Goal: Information Seeking & Learning: Learn about a topic

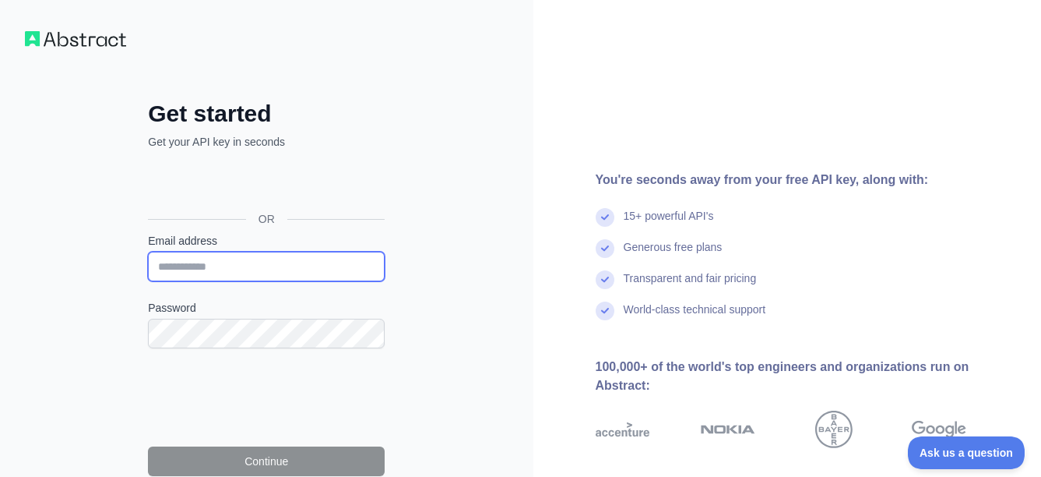
click at [161, 266] on input "Email address" at bounding box center [266, 267] width 237 height 30
type input "**********"
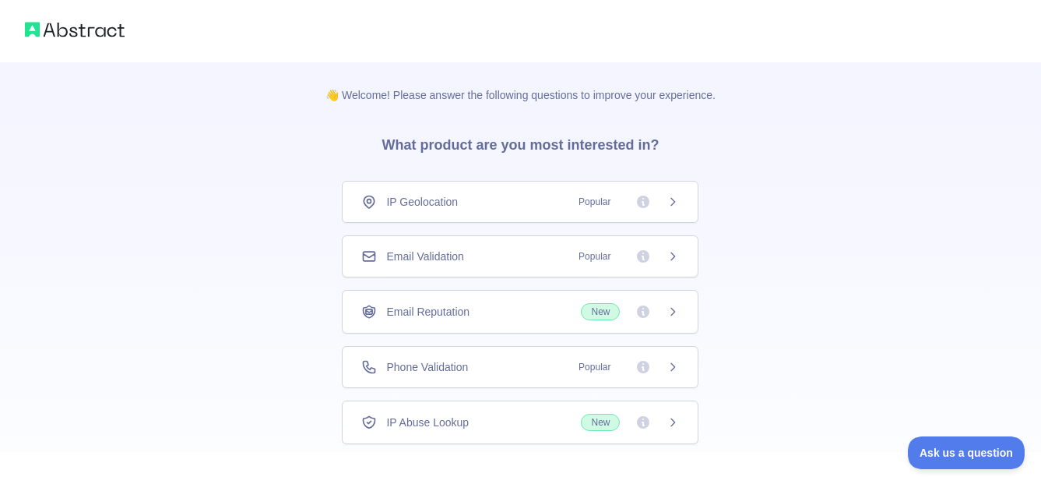
click at [672, 366] on icon at bounding box center [673, 367] width 12 height 12
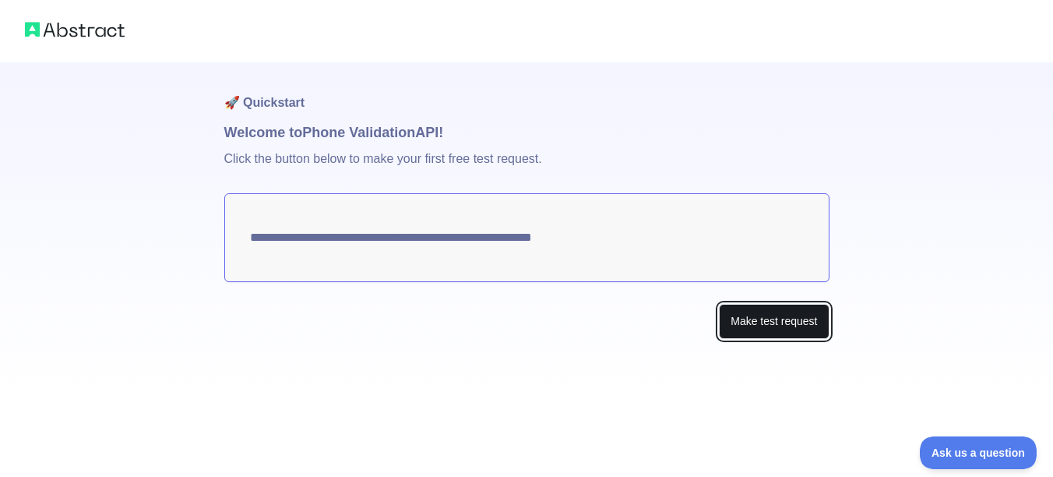
click at [744, 319] on button "Make test request" at bounding box center [774, 321] width 110 height 35
drag, startPoint x: 545, startPoint y: 238, endPoint x: 248, endPoint y: 236, distance: 296.7
click at [248, 236] on textarea "**********" at bounding box center [526, 237] width 605 height 89
click at [235, 341] on div "**********" at bounding box center [526, 231] width 605 height 339
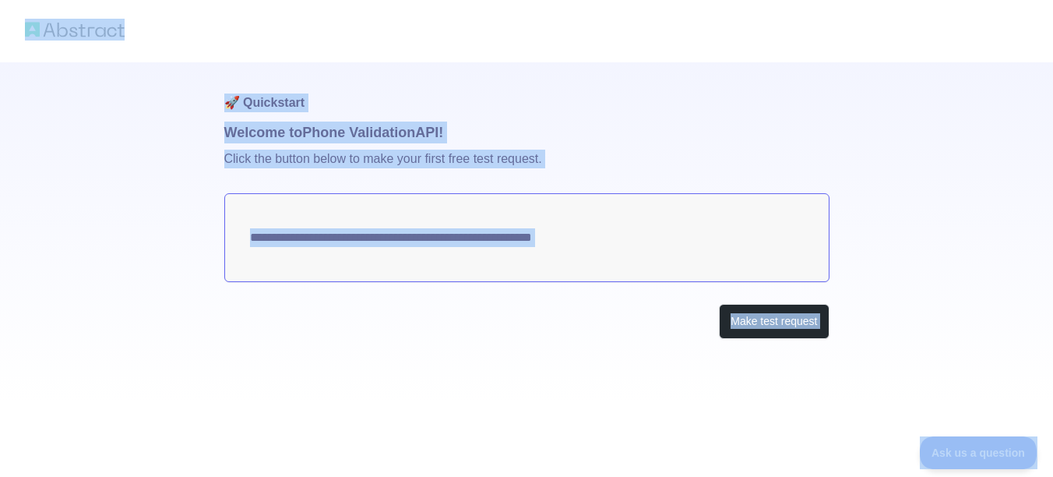
copy body "**********"
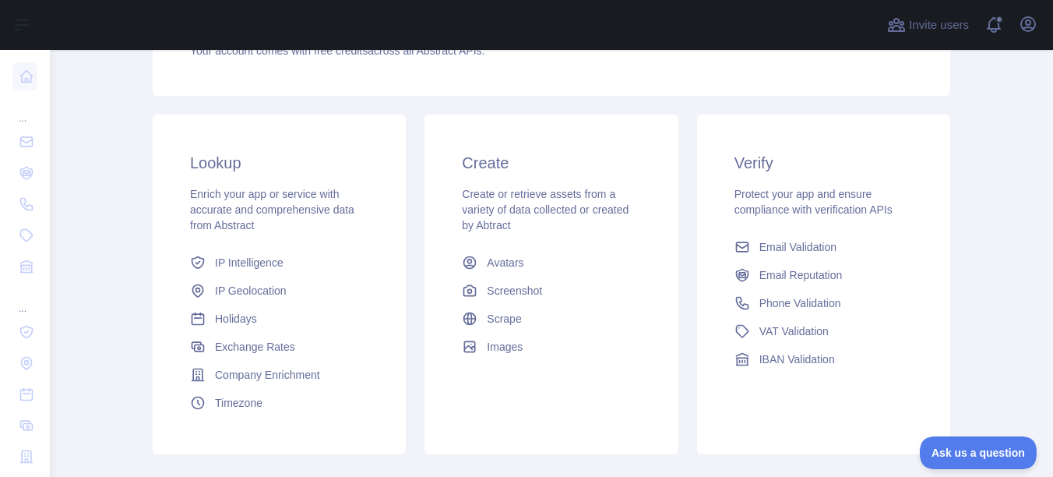
scroll to position [234, 0]
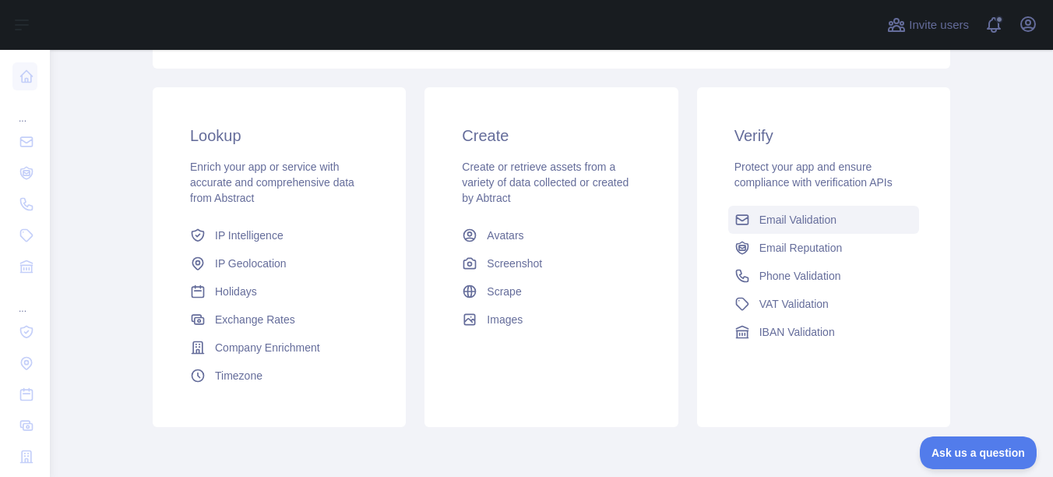
click at [822, 211] on link "Email Validation" at bounding box center [823, 220] width 191 height 28
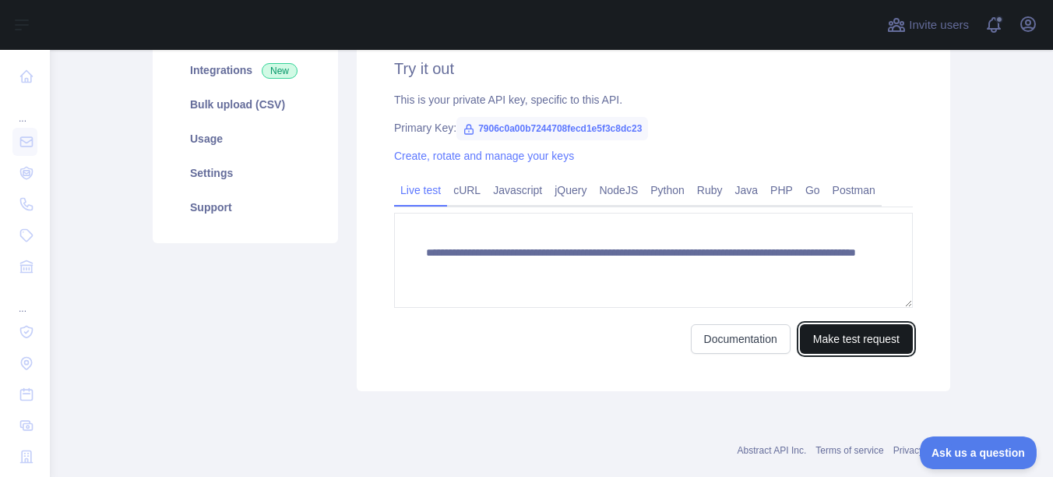
click at [821, 331] on button "Make test request" at bounding box center [856, 339] width 113 height 30
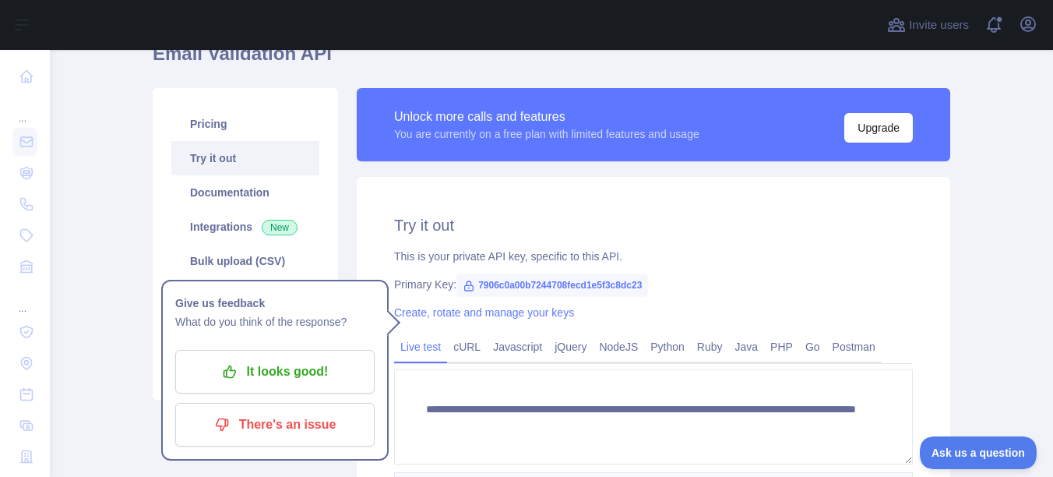
scroll to position [78, 0]
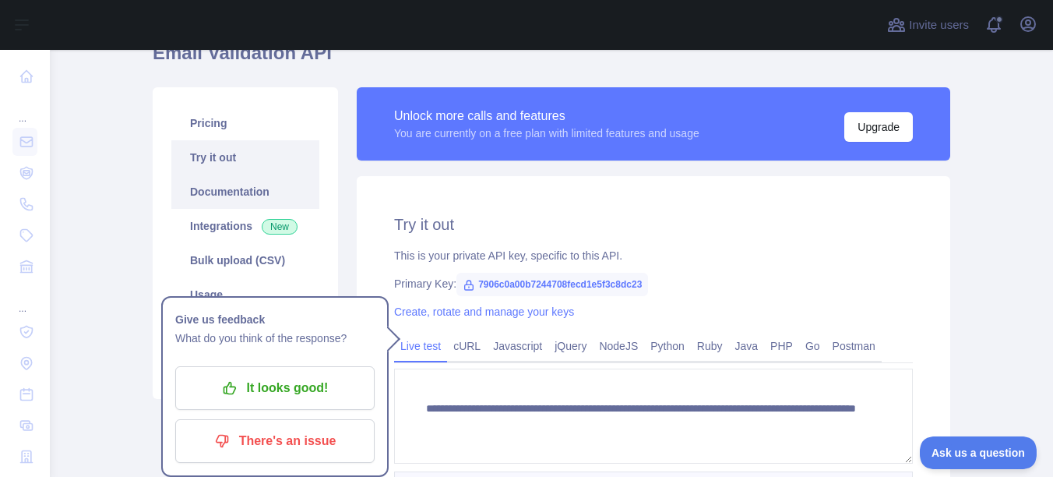
click at [233, 192] on link "Documentation" at bounding box center [245, 191] width 148 height 34
click at [322, 265] on div "Pricing Try it out Documentation Integrations New Bulk upload (CSV) Usage Setti…" at bounding box center [245, 243] width 185 height 312
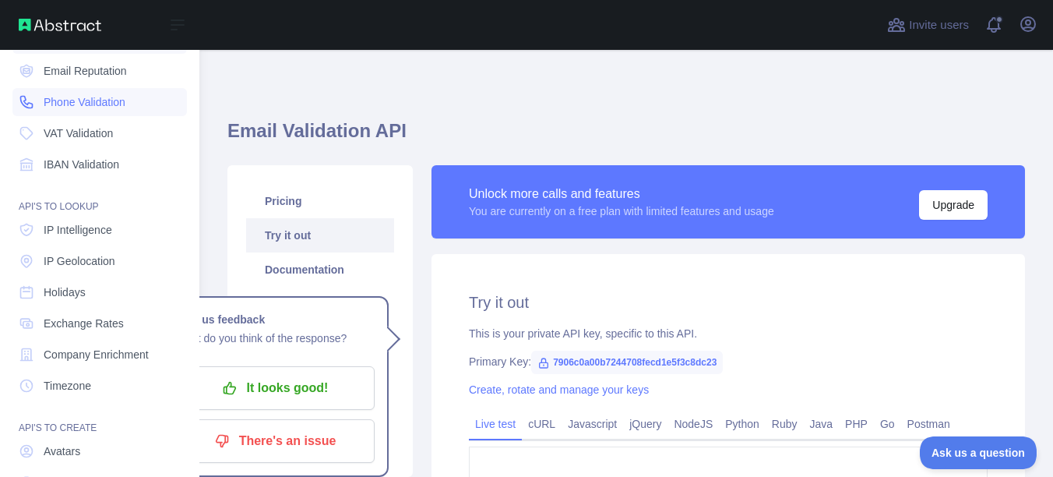
scroll to position [53, 0]
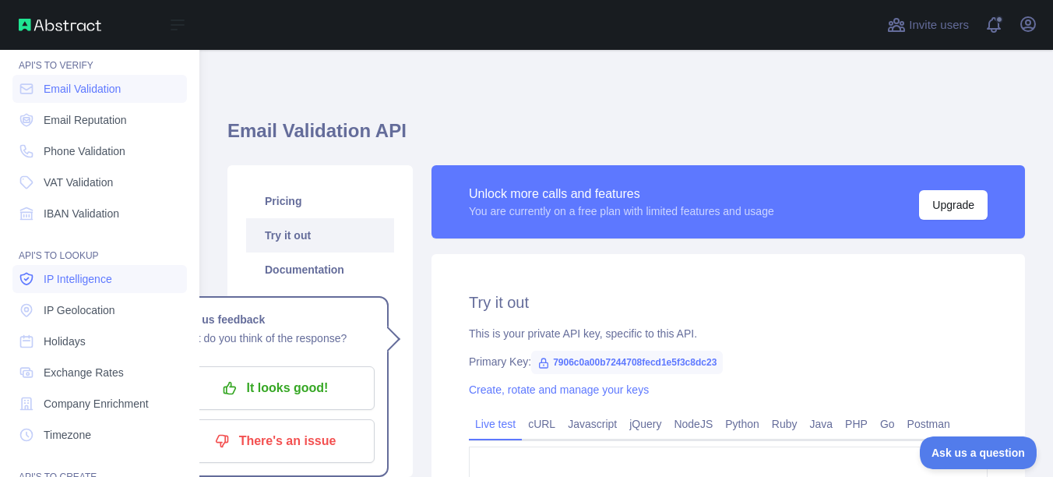
click at [88, 283] on span "IP Intelligence" at bounding box center [78, 279] width 69 height 16
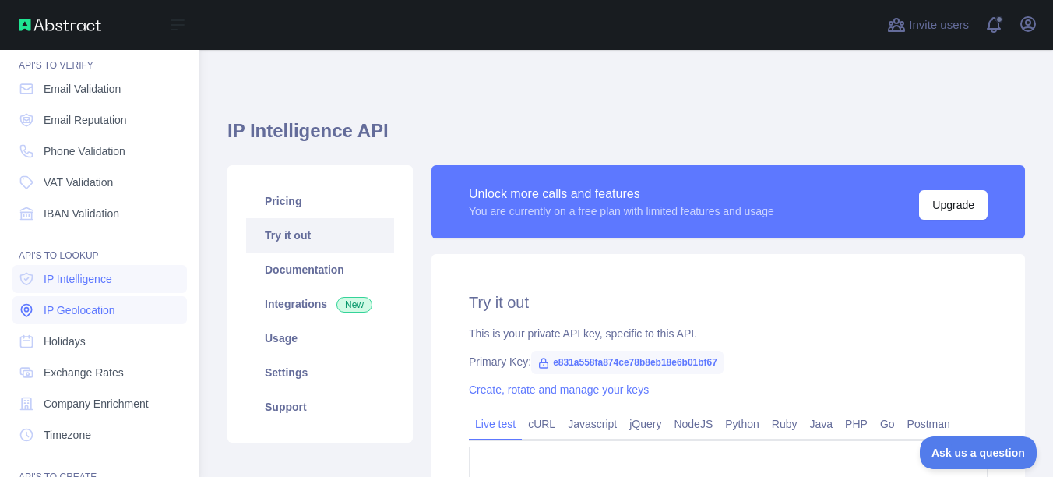
click at [83, 309] on span "IP Geolocation" at bounding box center [80, 310] width 72 height 16
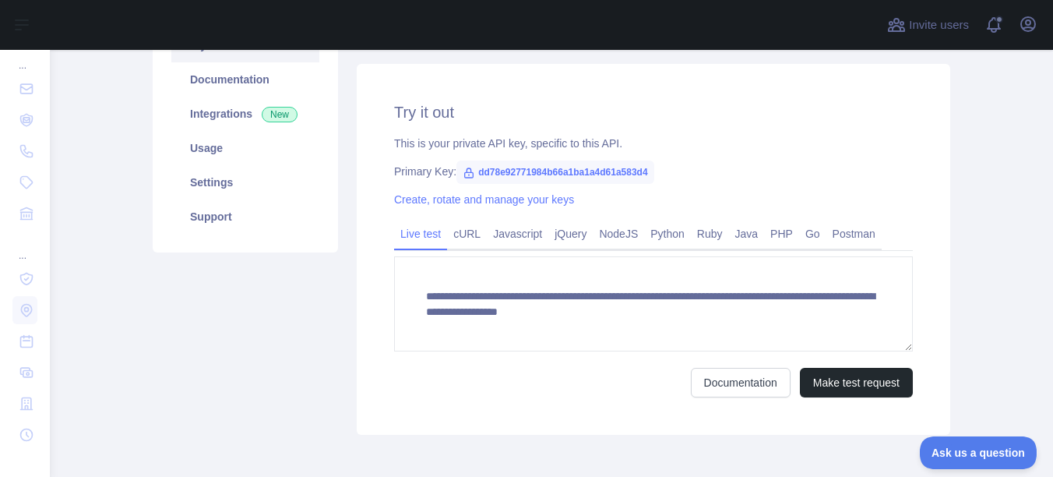
scroll to position [156, 0]
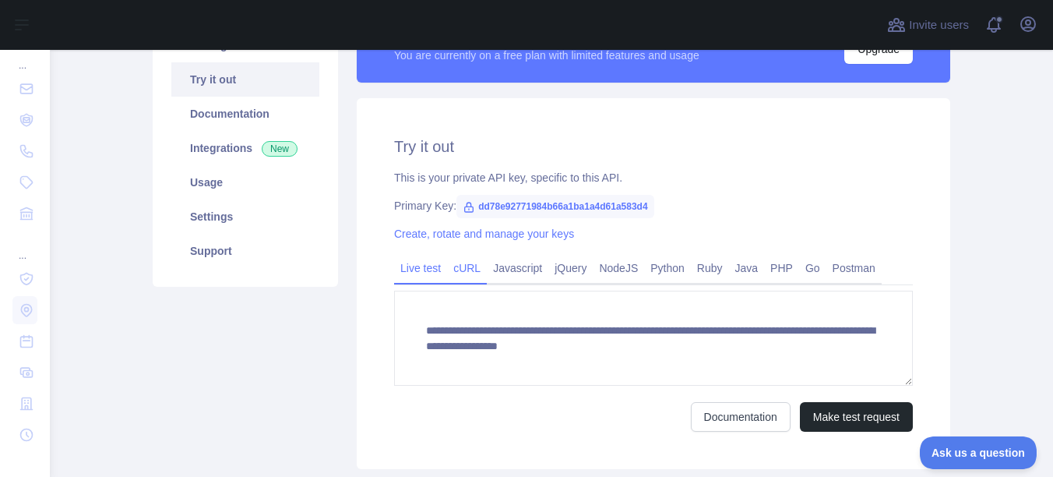
click at [466, 266] on link "cURL" at bounding box center [467, 267] width 40 height 25
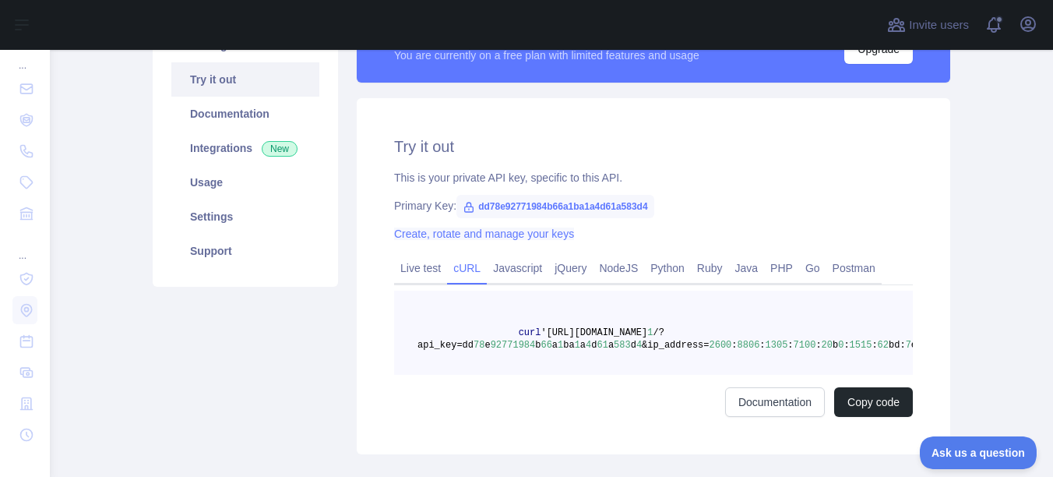
click at [479, 232] on link "Create, rotate and manage your keys" at bounding box center [484, 233] width 180 height 12
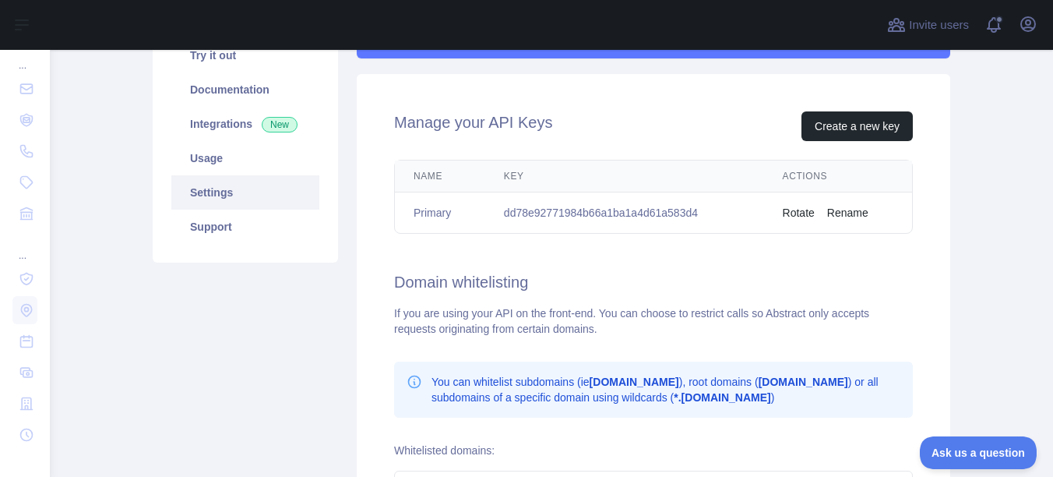
scroll to position [216, 0]
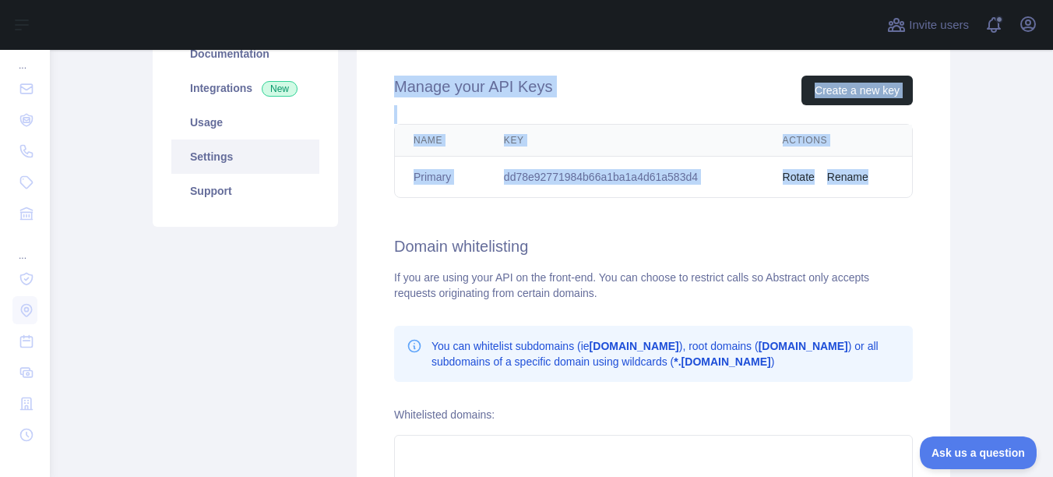
drag, startPoint x: 387, startPoint y: 114, endPoint x: 883, endPoint y: 182, distance: 500.8
click at [883, 182] on div "Manage your API Keys Create a new key Name Key Actions Primary dd78e92771984b66…" at bounding box center [653, 316] width 593 height 557
copy div "Manage your API Keys Create a new key Name Key Actions Primary dd78e92771984b66…"
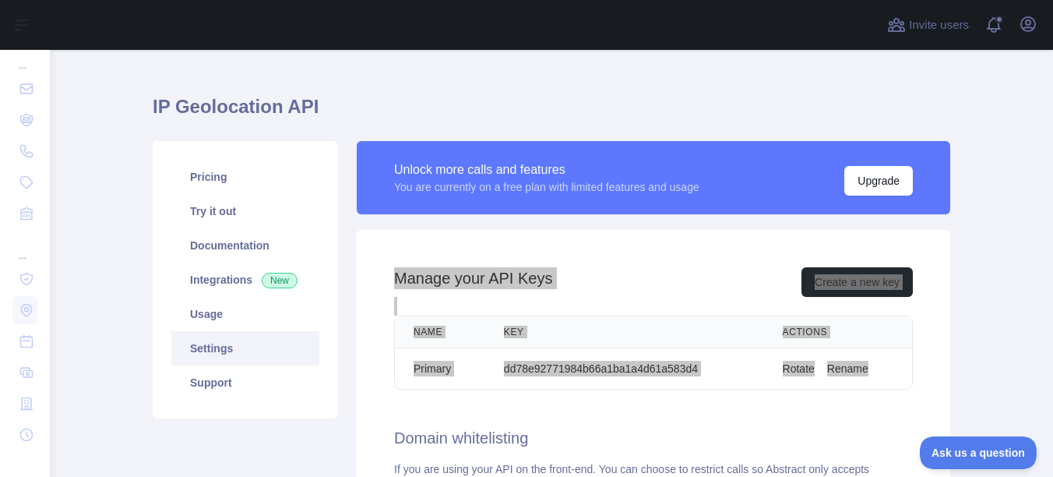
scroll to position [0, 0]
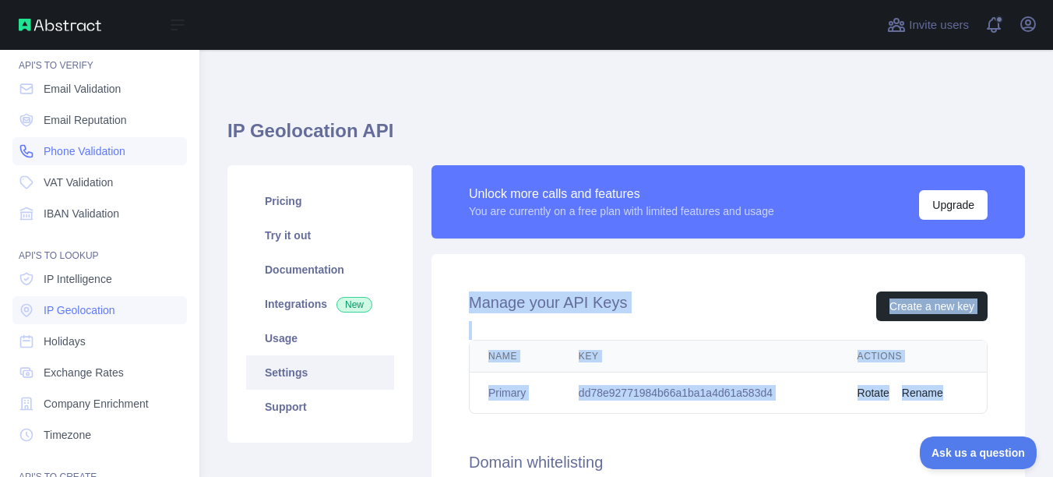
click at [49, 154] on span "Phone Validation" at bounding box center [85, 151] width 82 height 16
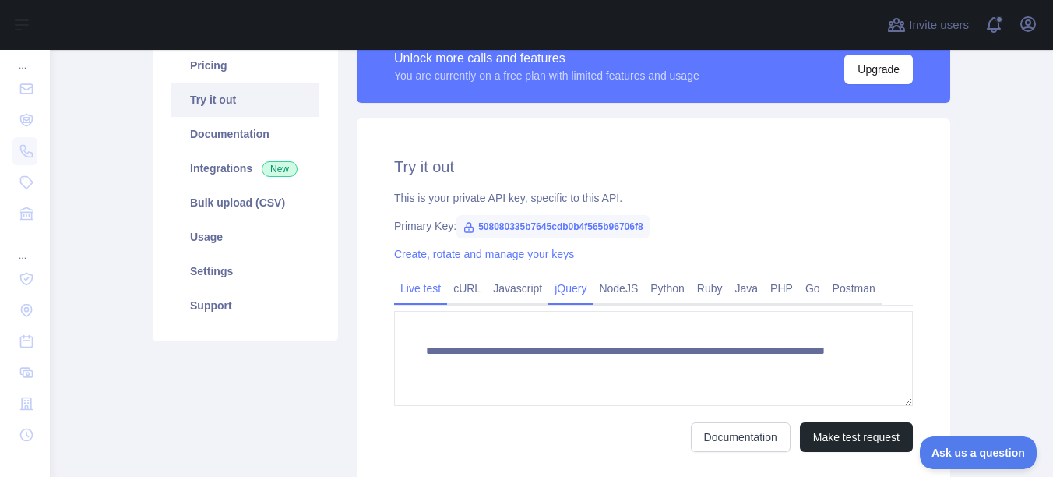
scroll to position [107, 0]
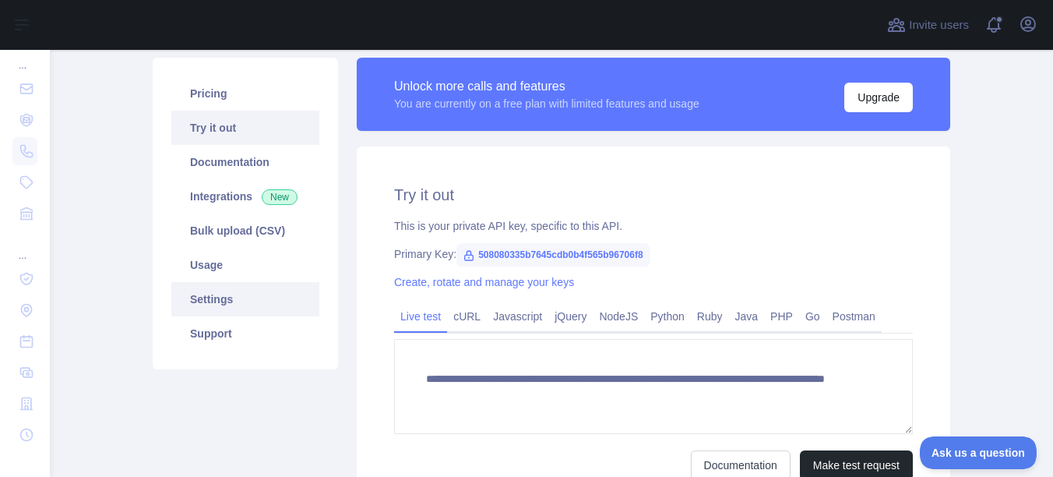
click at [186, 295] on link "Settings" at bounding box center [245, 299] width 148 height 34
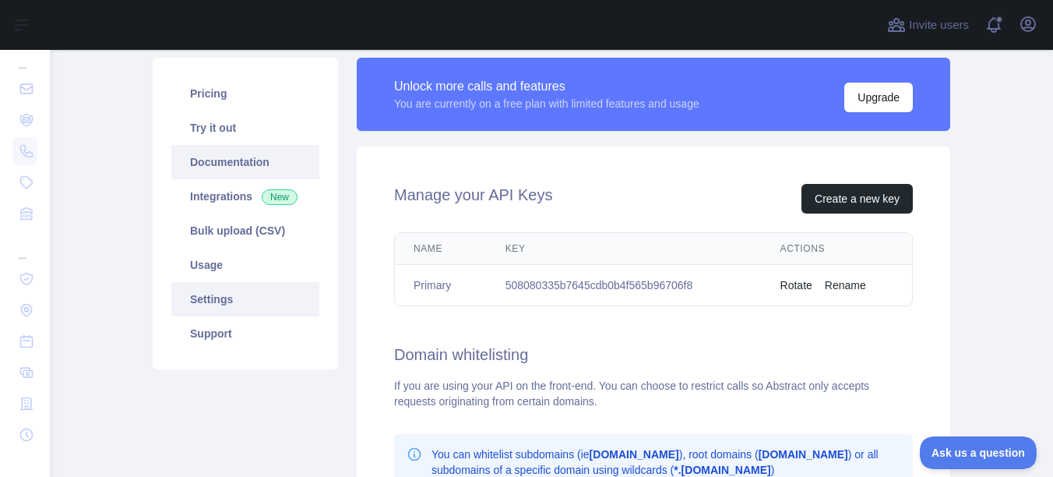
click at [229, 155] on link "Documentation" at bounding box center [245, 162] width 148 height 34
click at [203, 197] on link "Integrations New" at bounding box center [245, 196] width 148 height 34
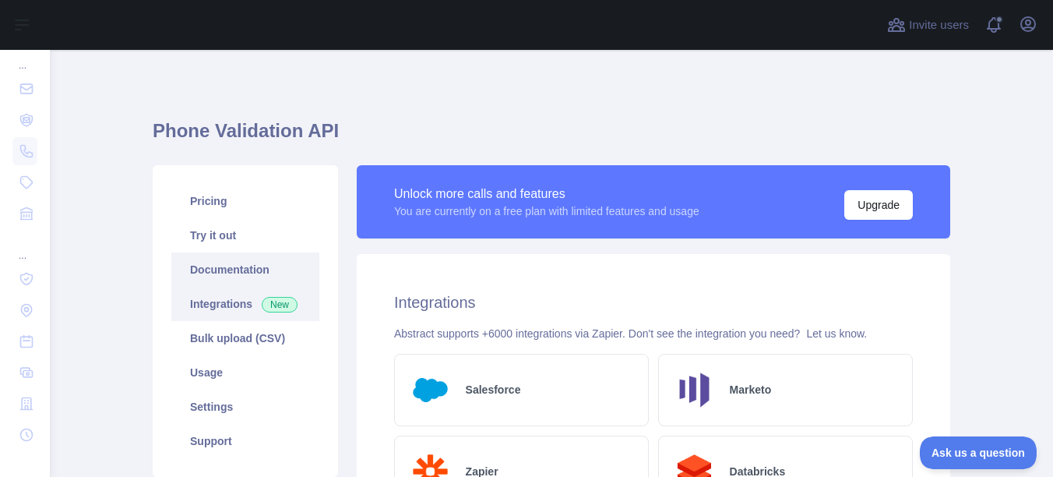
click at [206, 267] on link "Documentation" at bounding box center [245, 269] width 148 height 34
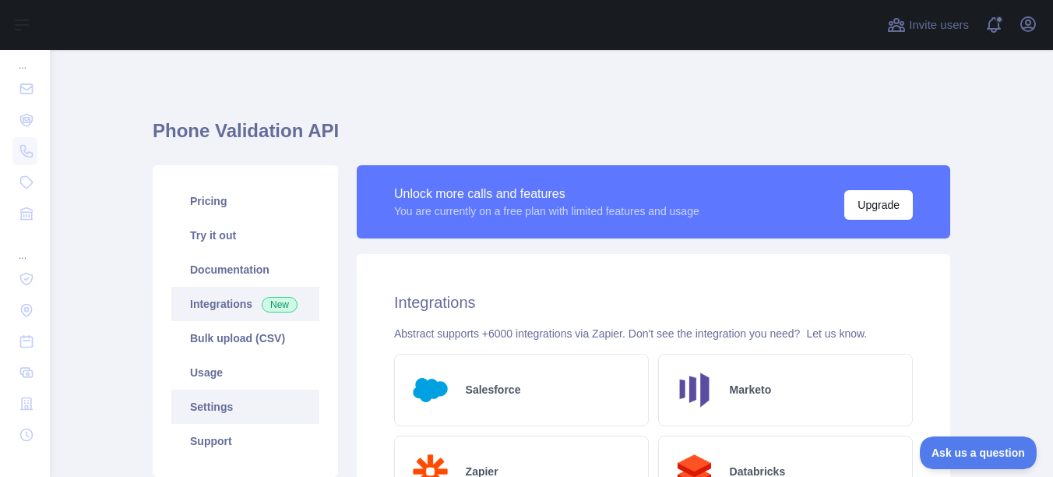
click at [199, 406] on link "Settings" at bounding box center [245, 406] width 148 height 34
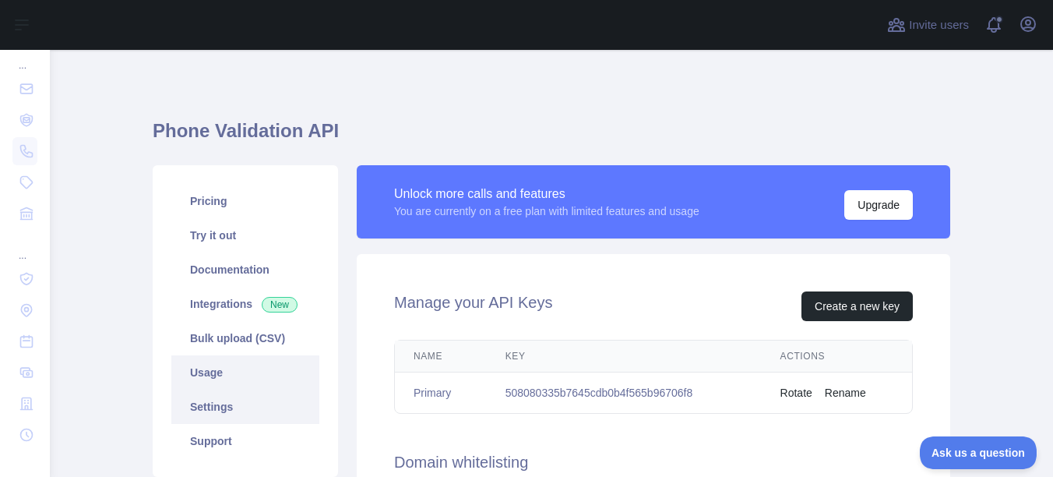
click at [198, 375] on link "Usage" at bounding box center [245, 372] width 148 height 34
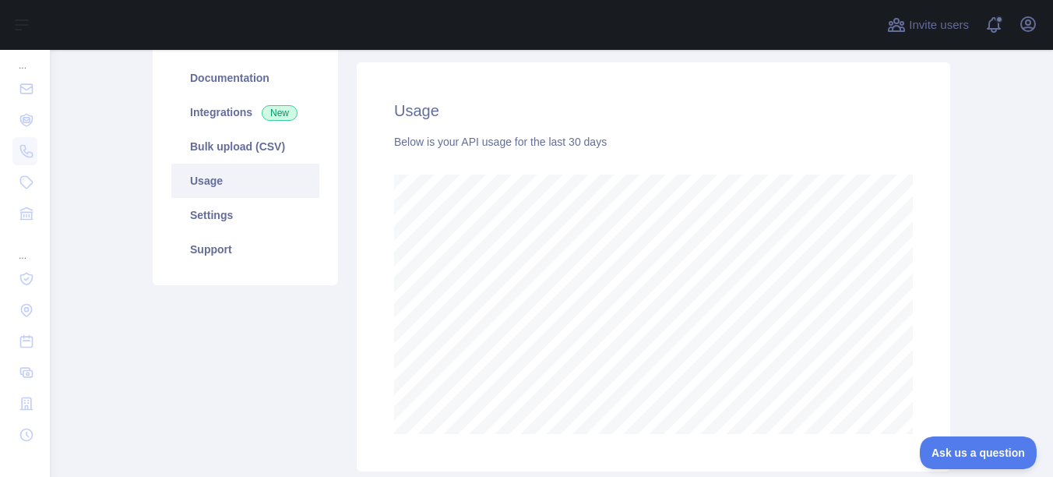
scroll to position [156, 0]
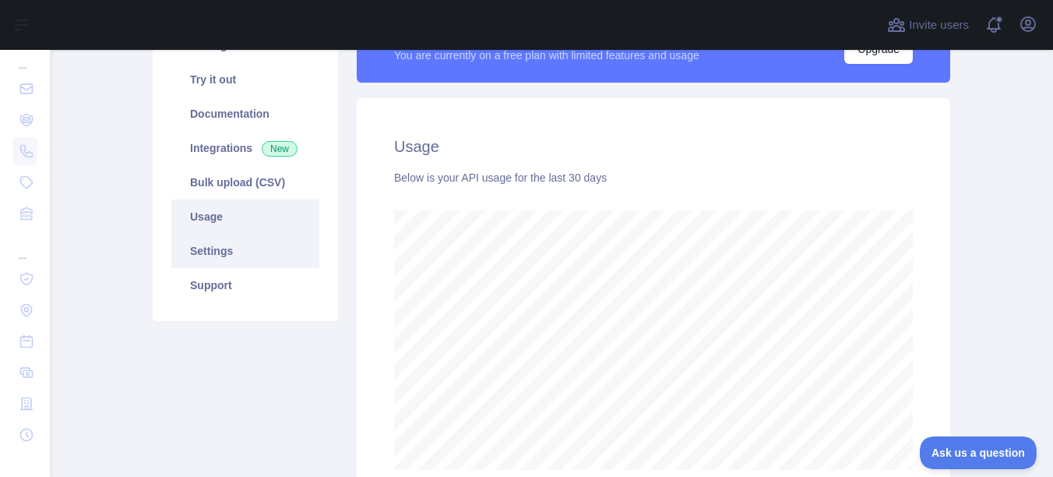
click at [202, 248] on link "Settings" at bounding box center [245, 251] width 148 height 34
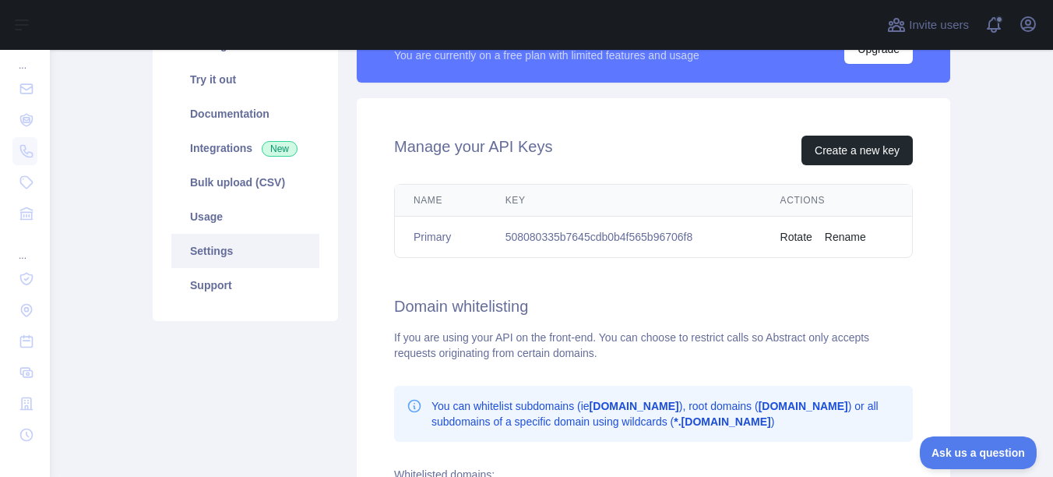
scroll to position [78, 0]
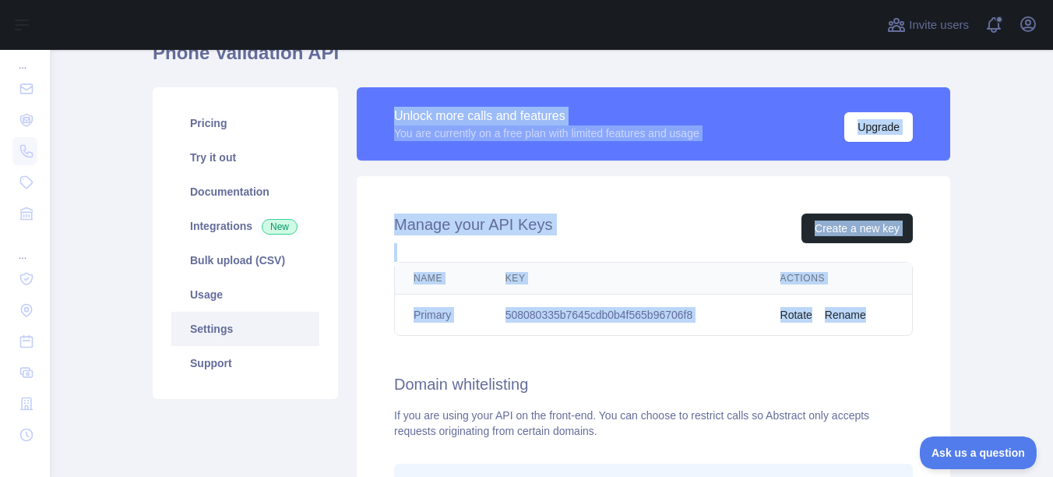
drag, startPoint x: 389, startPoint y: 110, endPoint x: 899, endPoint y: 305, distance: 546.0
click at [899, 305] on div "Unlock more calls and features You are currently on a free plan with limited fe…" at bounding box center [653, 410] width 612 height 646
copy div "Unlock more calls and features You are currently on a free plan with limited fe…"
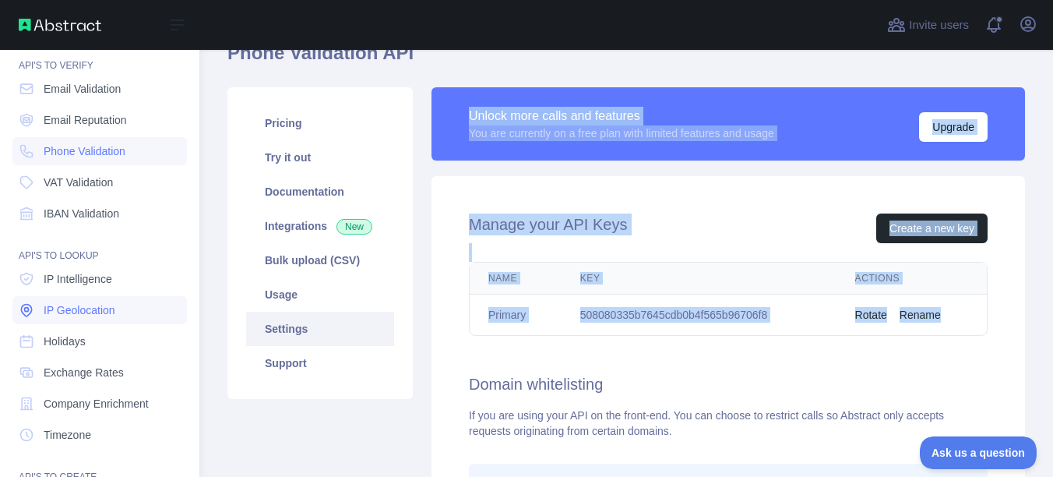
click at [64, 309] on span "IP Geolocation" at bounding box center [80, 310] width 72 height 16
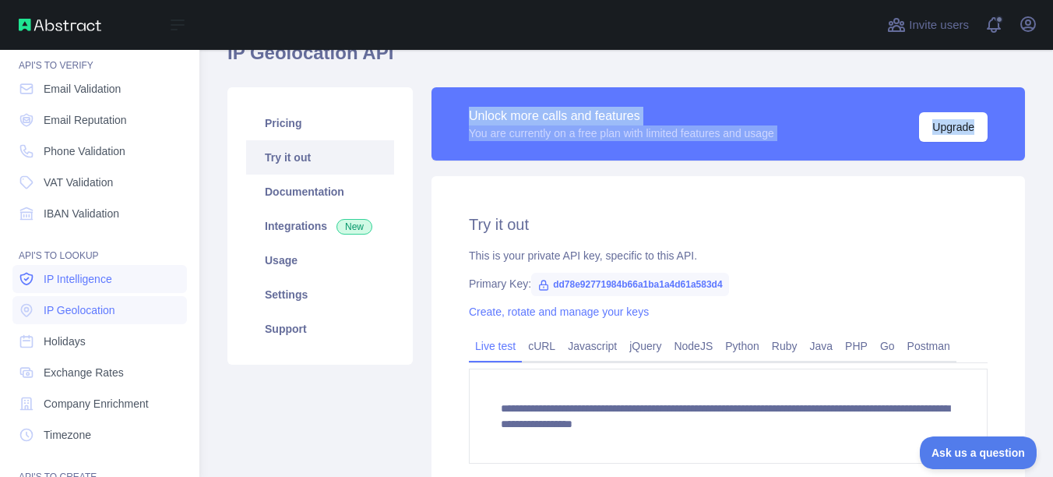
click at [61, 277] on span "IP Intelligence" at bounding box center [78, 279] width 69 height 16
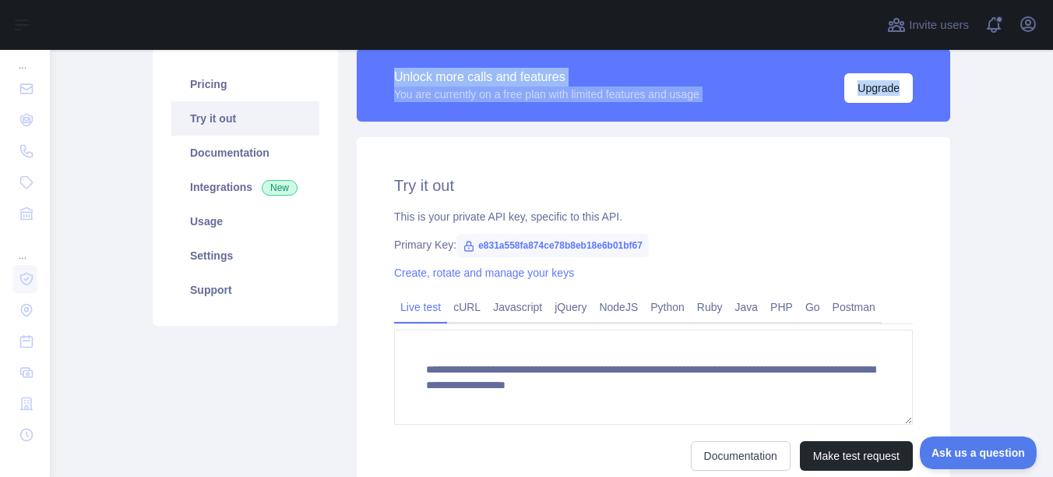
scroll to position [107, 0]
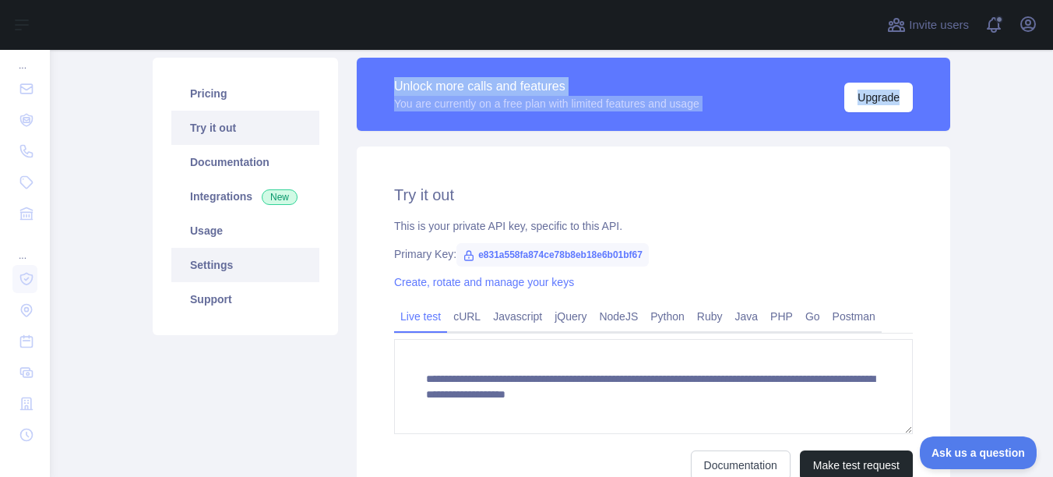
click at [191, 264] on link "Settings" at bounding box center [245, 265] width 148 height 34
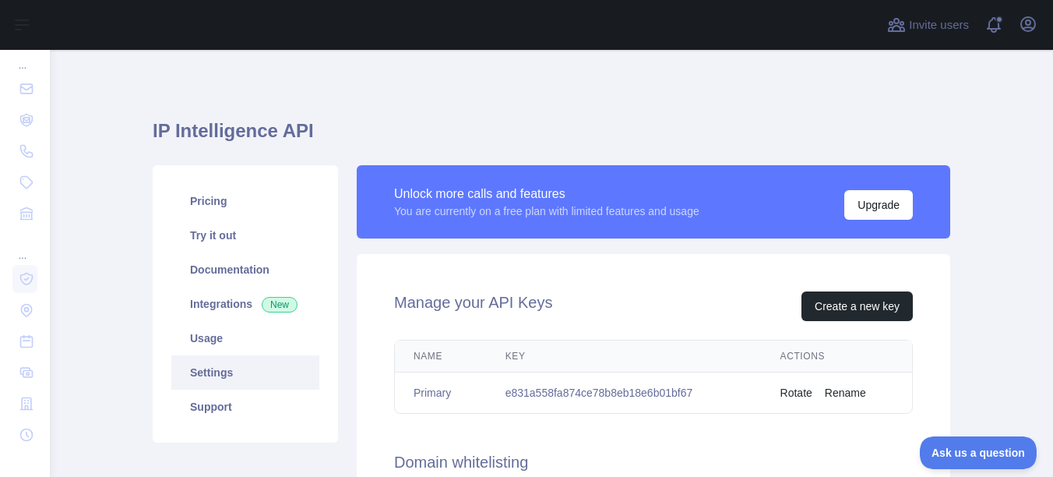
click at [413, 143] on h1 "IP Intelligence API" at bounding box center [551, 136] width 797 height 37
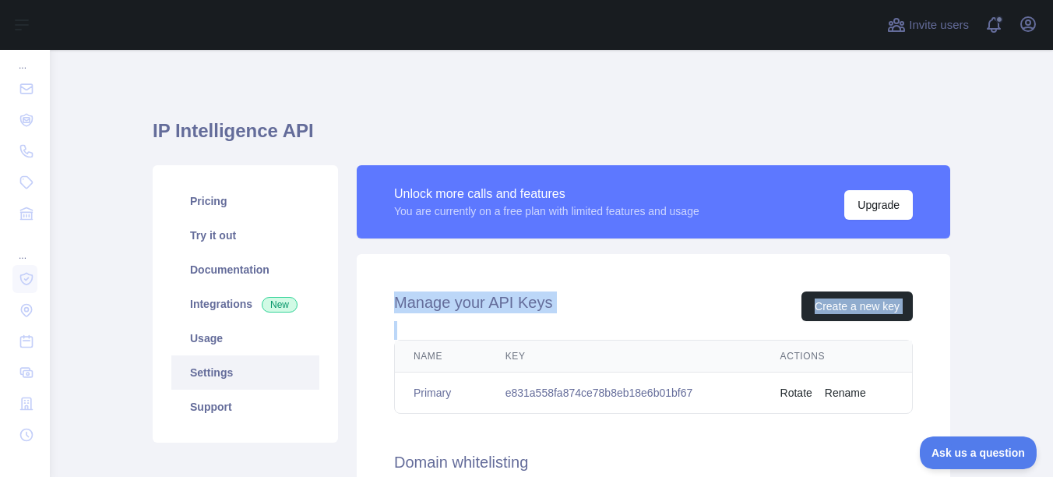
drag, startPoint x: 390, startPoint y: 301, endPoint x: 901, endPoint y: 417, distance: 523.9
copy div "Manage your API Keys Create a new key"
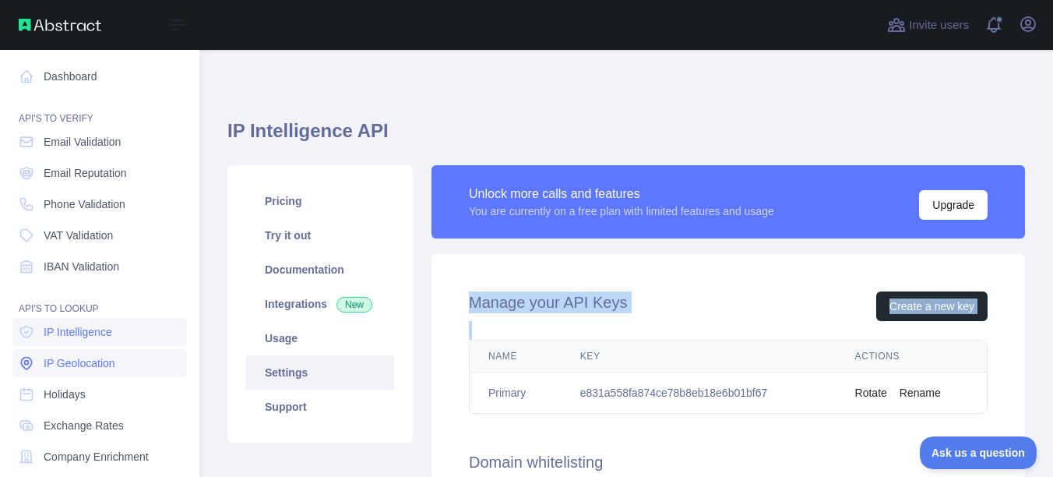
click at [81, 363] on span "IP Geolocation" at bounding box center [80, 363] width 72 height 16
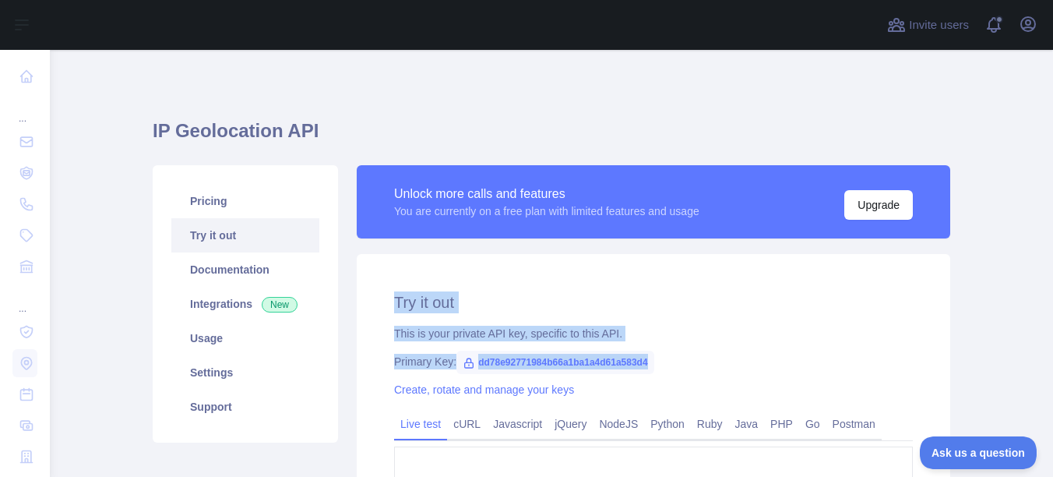
drag, startPoint x: 390, startPoint y: 293, endPoint x: 669, endPoint y: 362, distance: 287.3
click at [669, 362] on div "**********" at bounding box center [653, 439] width 593 height 371
copy div "Try it out This is your private API key, specific to this API. Primary Key: dd7…"
